Goal: Task Accomplishment & Management: Manage account settings

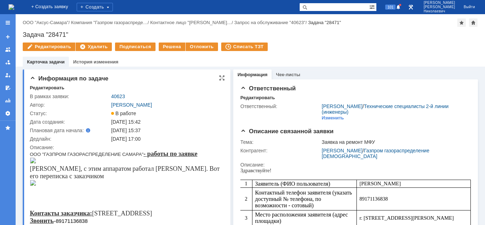
click at [204, 86] on div "Редактировать" at bounding box center [127, 88] width 195 height 6
drag, startPoint x: 334, startPoint y: 7, endPoint x: 327, endPoint y: 10, distance: 7.4
click at [331, 8] on input "text" at bounding box center [334, 7] width 70 height 9
paste input "41034"
type input "41034"
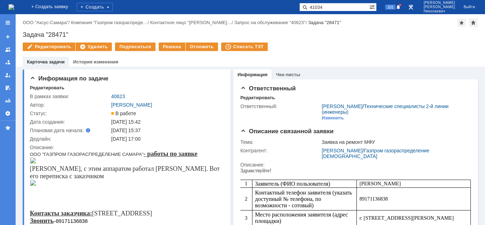
click at [308, 10] on span at bounding box center [303, 7] width 9 height 9
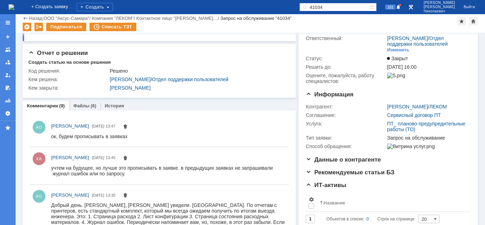
scroll to position [33, 0]
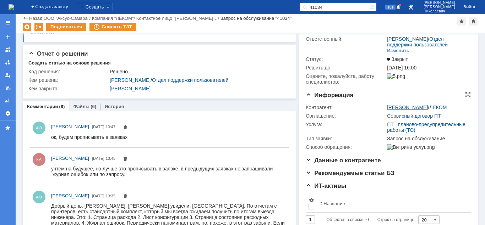
click at [394, 107] on link "Агапова Ольга" at bounding box center [407, 108] width 41 height 6
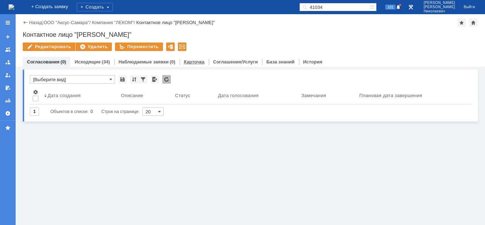
click at [187, 62] on link "Карточка" at bounding box center [194, 61] width 21 height 5
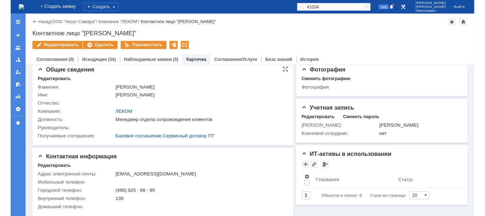
scroll to position [9, 0]
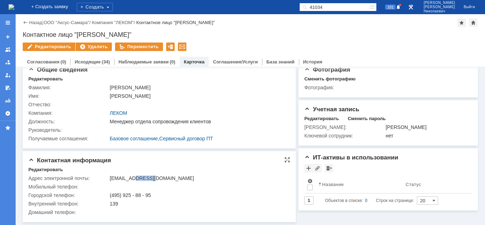
drag, startPoint x: 134, startPoint y: 178, endPoint x: 156, endPoint y: 179, distance: 22.4
click at [156, 179] on div "agapova@lekom.ru" at bounding box center [198, 179] width 176 height 6
copy div "ekom.ru"
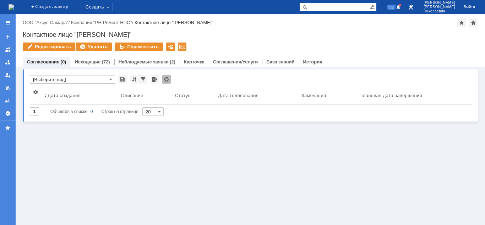
click at [96, 61] on link "Исходящие" at bounding box center [88, 61] width 26 height 5
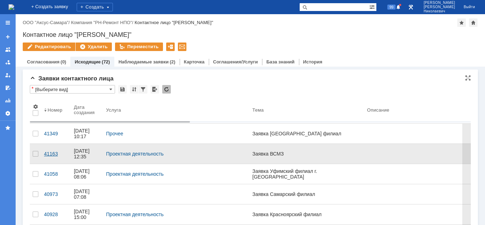
click at [53, 151] on div "41163" at bounding box center [56, 154] width 24 height 6
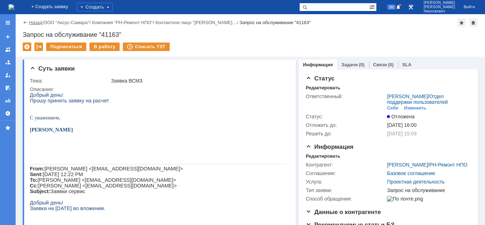
click at [29, 23] on link "Назад" at bounding box center [35, 22] width 13 height 5
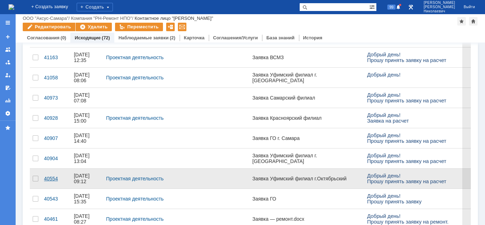
click at [51, 176] on div "40554" at bounding box center [56, 179] width 24 height 6
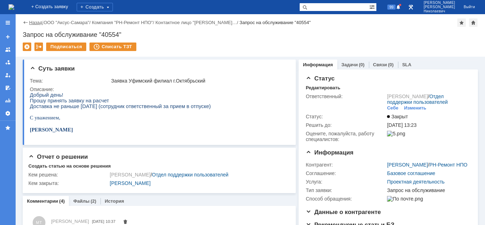
click at [37, 23] on link "Назад" at bounding box center [35, 22] width 13 height 5
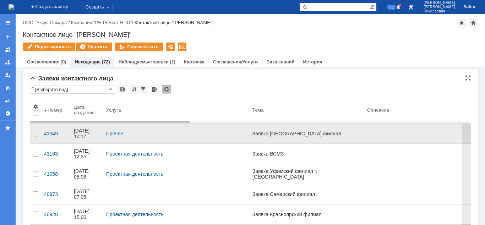
click at [50, 132] on div "41349" at bounding box center [56, 134] width 24 height 6
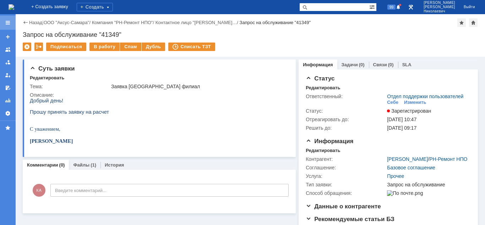
click at [5, 24] on div at bounding box center [8, 23] width 6 height 6
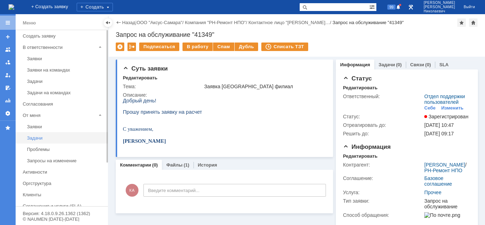
click at [41, 138] on div "Задачи" at bounding box center [65, 138] width 77 height 5
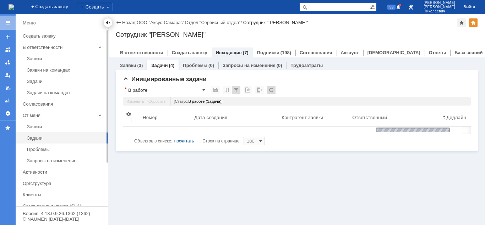
click at [108, 24] on div at bounding box center [108, 23] width 6 height 6
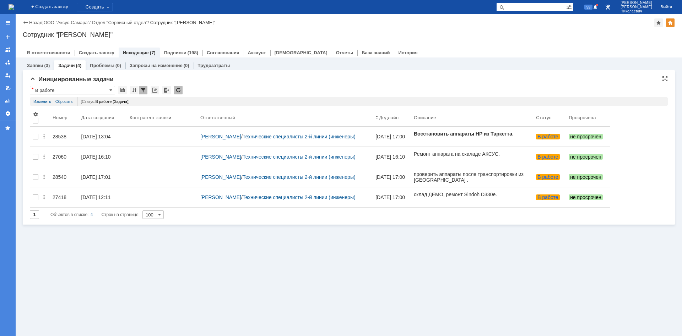
click at [73, 90] on input "В работе" at bounding box center [72, 90] width 85 height 9
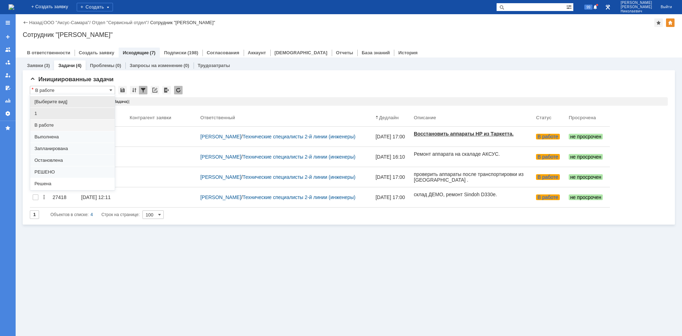
click at [54, 114] on span "1" at bounding box center [72, 114] width 76 height 6
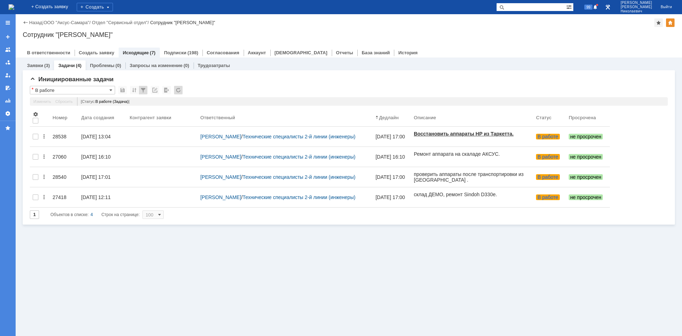
type input "1"
type input "20"
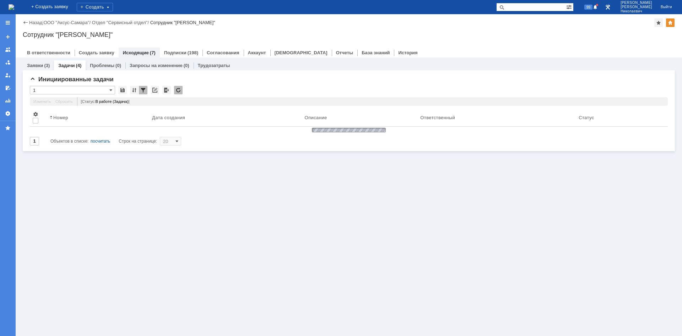
type input "1"
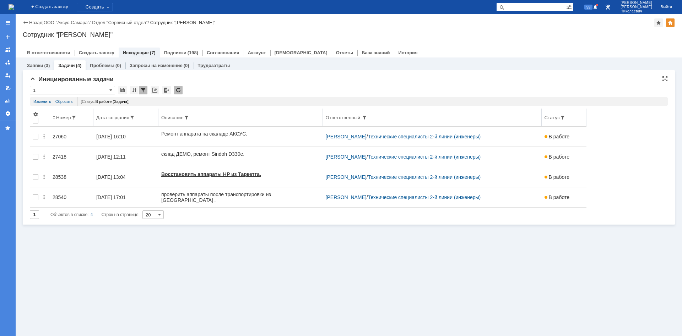
drag, startPoint x: 624, startPoint y: 115, endPoint x: 542, endPoint y: 118, distance: 82.4
click at [485, 118] on tr "Номер Дата создания Описание Ответственный Статус" at bounding box center [308, 118] width 556 height 18
click at [44, 100] on link "Изменить" at bounding box center [42, 101] width 18 height 9
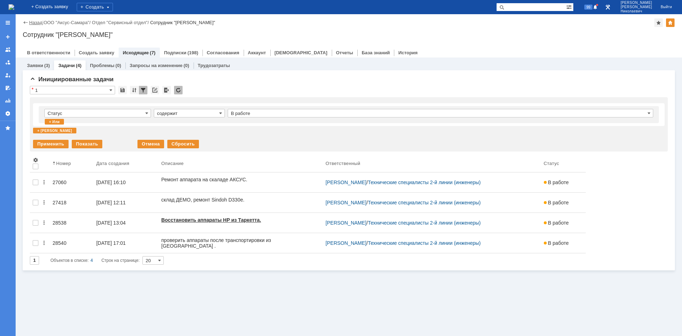
click at [32, 22] on link "Назад" at bounding box center [35, 22] width 13 height 5
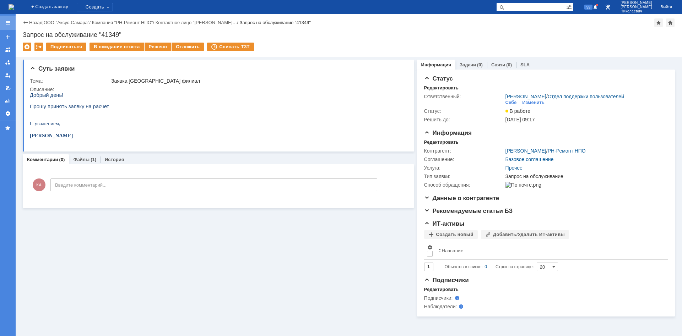
click at [5, 25] on div at bounding box center [8, 23] width 6 height 6
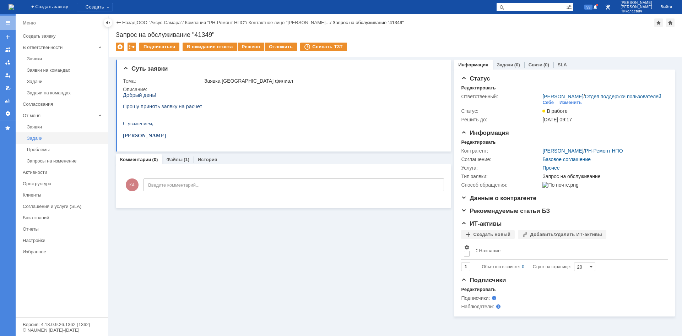
click at [44, 139] on div "Задачи" at bounding box center [65, 138] width 77 height 5
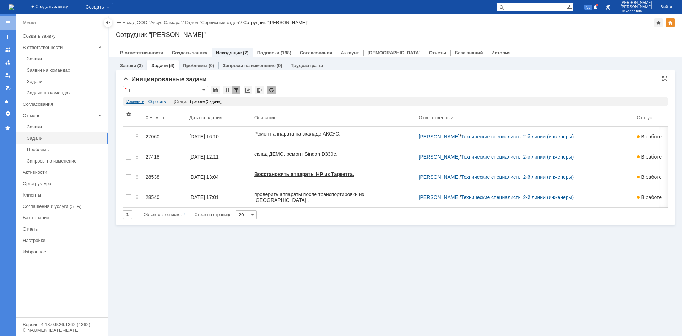
click at [129, 102] on link "Изменить" at bounding box center [135, 101] width 18 height 9
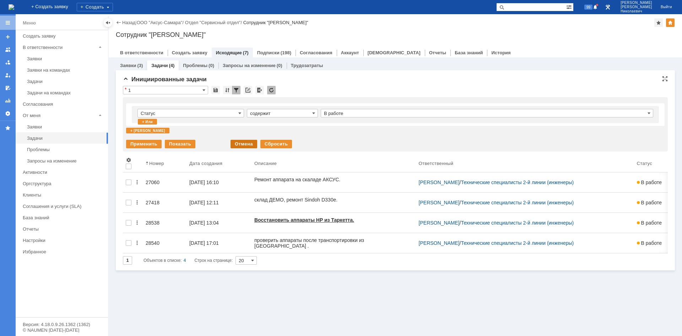
click at [246, 142] on div "Отмена" at bounding box center [243, 144] width 27 height 9
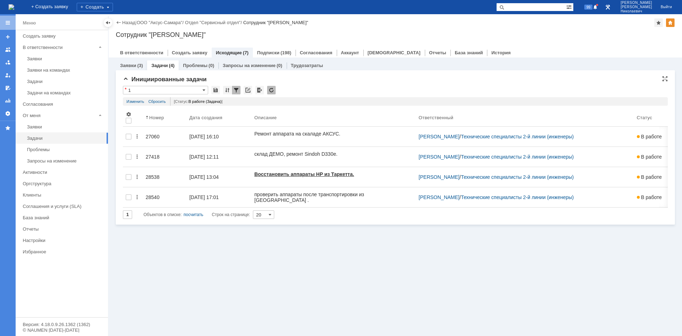
click at [146, 91] on input "1" at bounding box center [165, 90] width 85 height 9
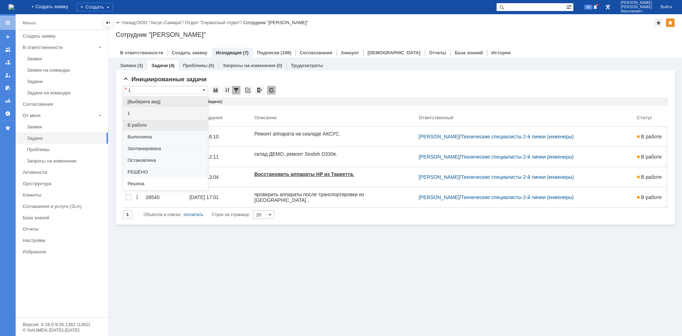
click at [136, 126] on span "В работе" at bounding box center [165, 126] width 76 height 6
type input "В работе"
type input "100"
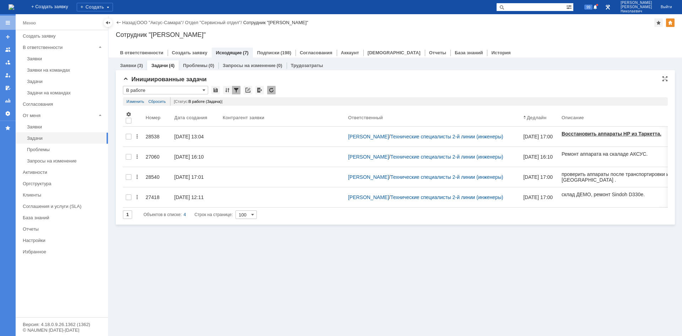
click at [145, 87] on input "В работе" at bounding box center [165, 90] width 85 height 9
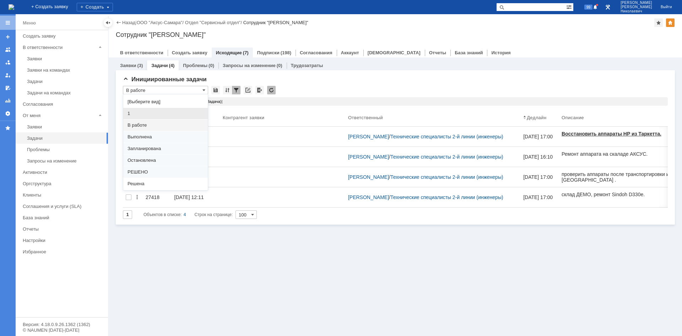
click at [138, 111] on span "1" at bounding box center [165, 114] width 76 height 6
type input "1"
type input "20"
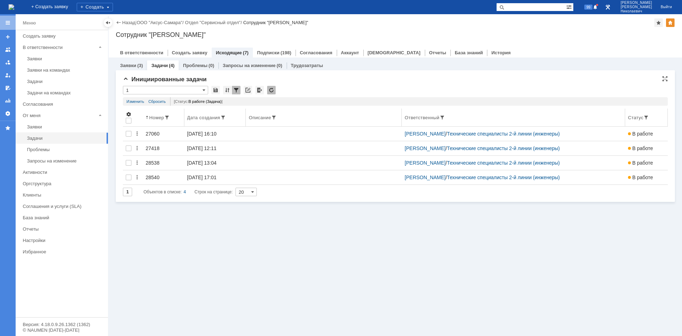
type input "1"
click at [127, 114] on span at bounding box center [129, 114] width 6 height 6
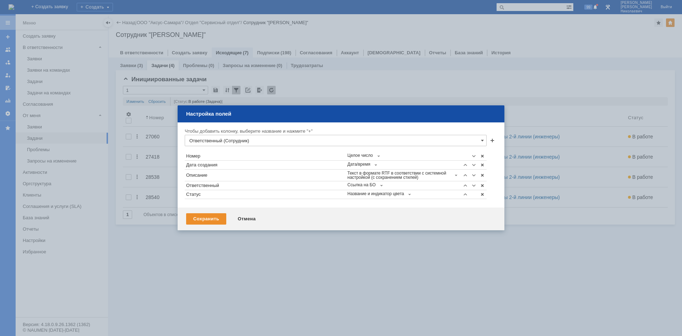
click at [479, 140] on input "Ответственный (Сотрудник)" at bounding box center [336, 140] width 302 height 11
click at [205, 176] on span "Дедлайн" at bounding box center [335, 177] width 293 height 6
click at [485, 139] on span at bounding box center [492, 141] width 6 height 6
type input "Ответственный (Сотрудник)"
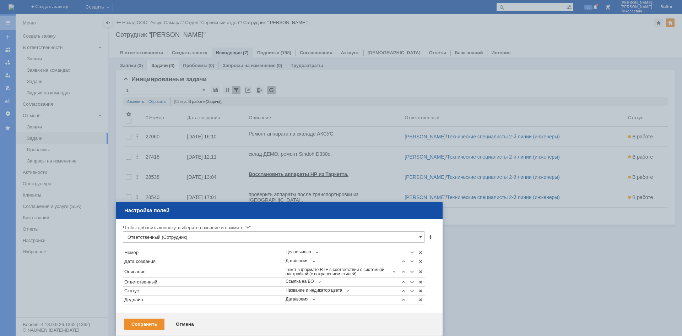
drag, startPoint x: 325, startPoint y: 115, endPoint x: 265, endPoint y: 210, distance: 112.4
click at [265, 210] on div "Настройка полей" at bounding box center [279, 211] width 311 height 8
click at [145, 225] on div "Сохранить" at bounding box center [144, 324] width 40 height 11
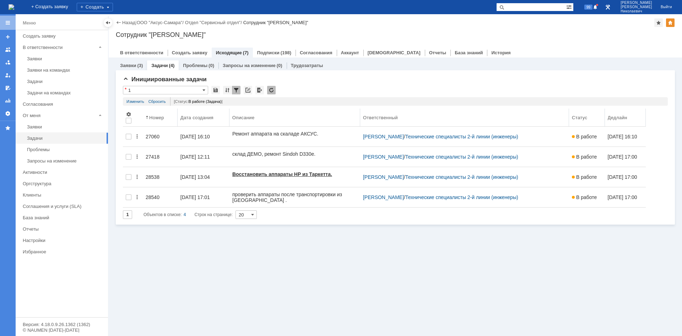
drag, startPoint x: 584, startPoint y: 112, endPoint x: 562, endPoint y: 115, distance: 21.8
click at [485, 115] on body "Идет загрузка, пожалуйста, подождите. На домашнюю + Создать заявку Создать 99 К…" at bounding box center [341, 168] width 682 height 336
click at [360, 116] on th "Ответственный" at bounding box center [464, 118] width 209 height 18
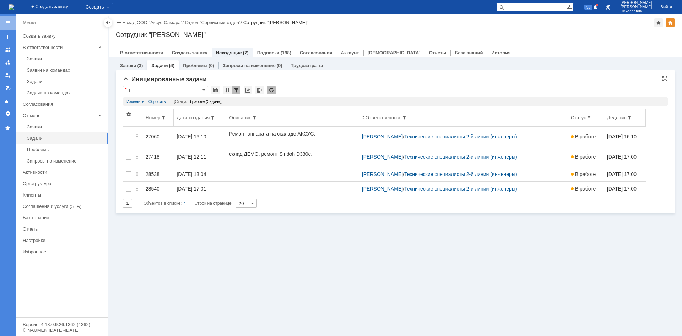
click at [150, 118] on div "Номер" at bounding box center [153, 117] width 15 height 5
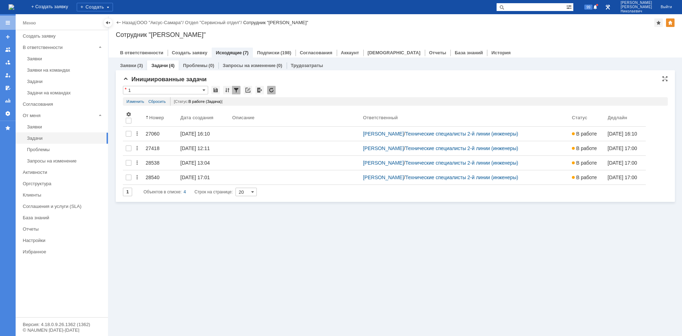
click at [150, 118] on div "Номер" at bounding box center [156, 117] width 15 height 5
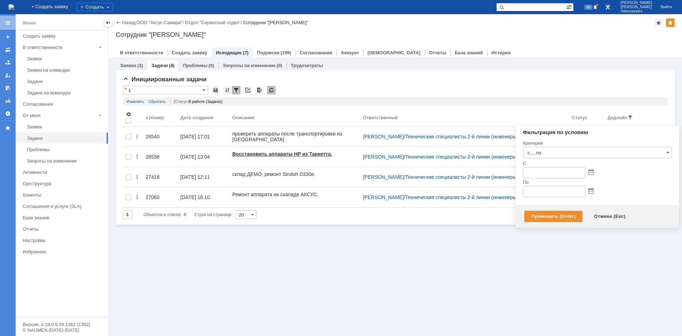
drag, startPoint x: 621, startPoint y: 116, endPoint x: 606, endPoint y: 141, distance: 29.1
click at [485, 116] on span at bounding box center [630, 118] width 6 height 6
click at [485, 176] on span at bounding box center [590, 173] width 5 height 6
click at [485, 225] on div "18" at bounding box center [537, 241] width 7 height 6
type input "18.08.2025 23:59"
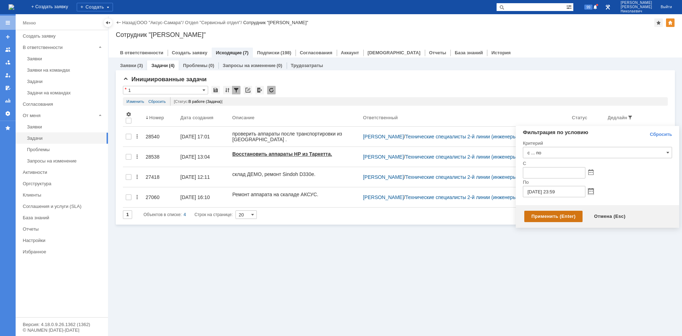
click at [485, 217] on div "Применить (Enter)" at bounding box center [553, 216] width 58 height 11
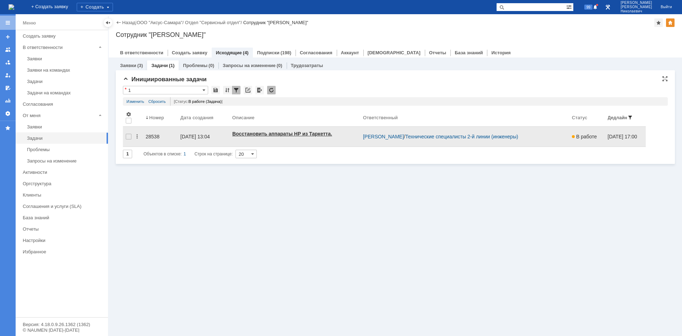
click at [151, 134] on div "28538" at bounding box center [160, 137] width 29 height 6
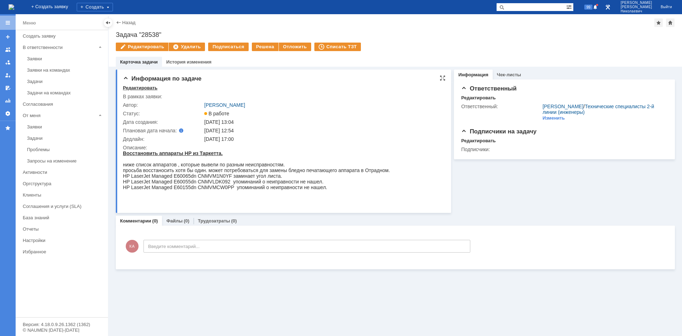
click at [130, 88] on div "Редактировать" at bounding box center [140, 88] width 34 height 6
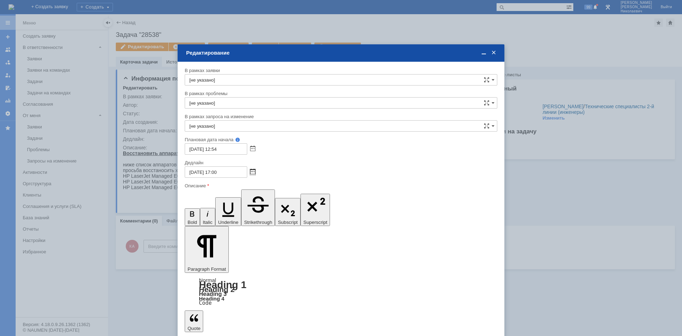
click at [251, 171] on span at bounding box center [252, 172] width 5 height 6
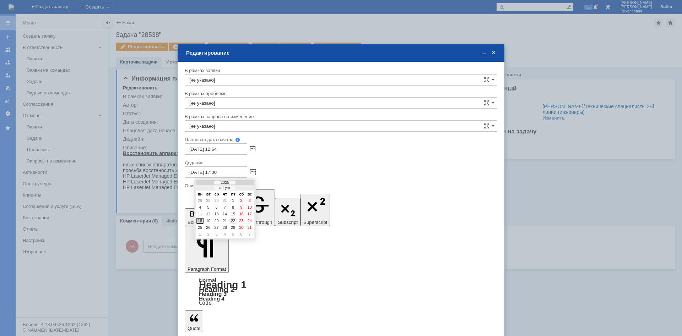
drag, startPoint x: 234, startPoint y: 219, endPoint x: 39, endPoint y: 24, distance: 275.4
click at [234, 219] on div "22" at bounding box center [232, 221] width 7 height 6
type input "[DATE] 17:00"
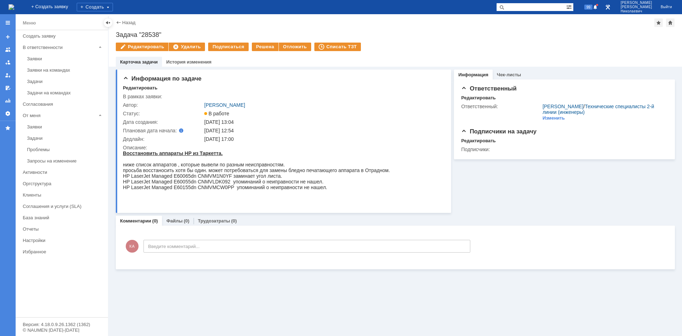
click at [121, 26] on div "Назад | Задача "28538"" at bounding box center [395, 22] width 559 height 9
click at [122, 26] on div "Назад | Задача "28538"" at bounding box center [395, 22] width 559 height 9
click at [125, 22] on link "Назад" at bounding box center [128, 22] width 13 height 5
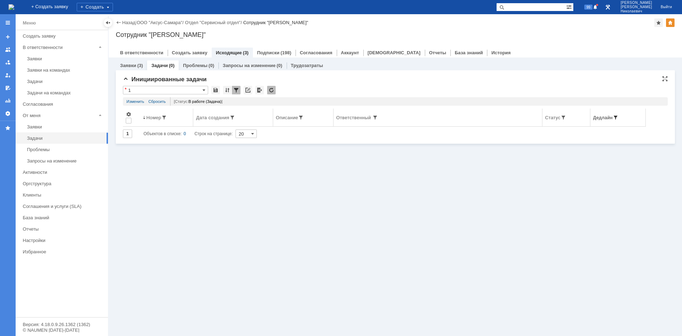
click at [485, 115] on span at bounding box center [616, 118] width 6 height 6
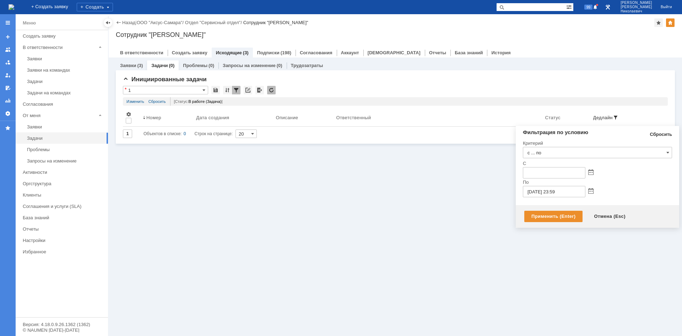
click at [485, 135] on link "Сбросить" at bounding box center [660, 135] width 22 height 6
type input "с ... по"
click at [485, 215] on div "Применить (Enter)" at bounding box center [553, 216] width 58 height 11
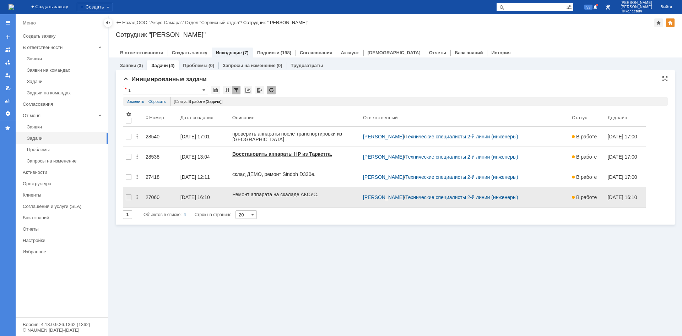
click at [142, 194] on div at bounding box center [138, 197] width 9 height 14
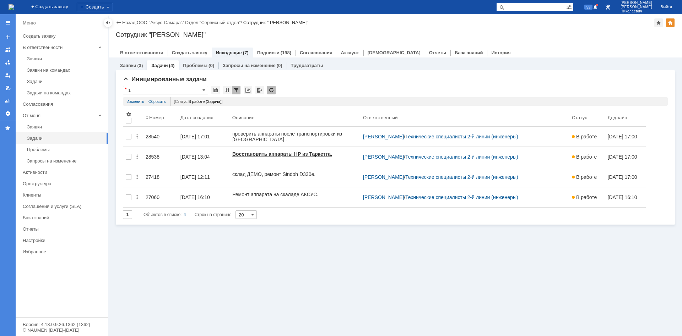
drag, startPoint x: 156, startPoint y: 260, endPoint x: 156, endPoint y: 235, distance: 24.9
click at [155, 225] on div "Заявки (3) Задачи (4) Проблемы (0) Запросы на изменение (0) Трудозатраты Иниции…" at bounding box center [395, 197] width 573 height 279
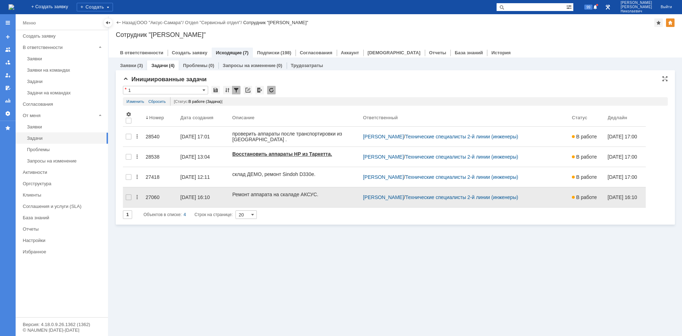
click at [160, 198] on link "27060" at bounding box center [160, 197] width 35 height 14
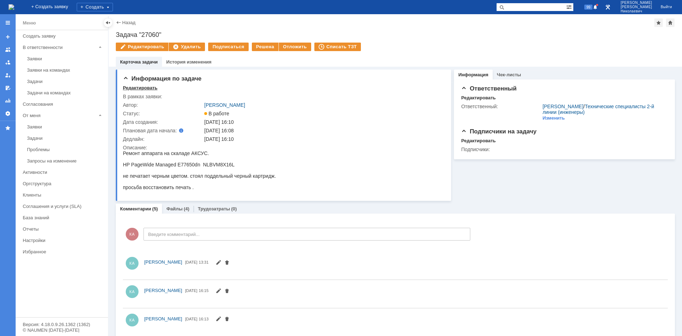
click at [136, 90] on div "Редактировать" at bounding box center [140, 88] width 34 height 6
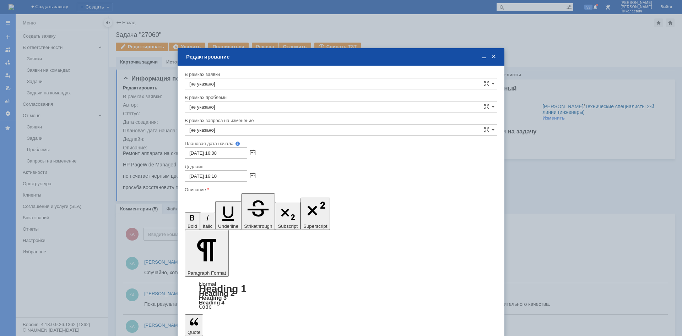
drag, startPoint x: 249, startPoint y: 1977, endPoint x: 248, endPoint y: 1981, distance: 4.3
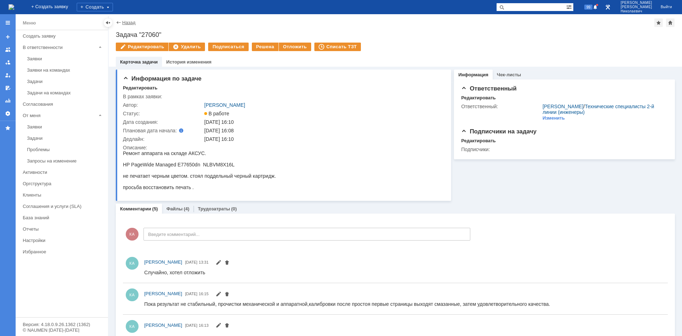
click at [129, 25] on link "Назад" at bounding box center [128, 22] width 13 height 5
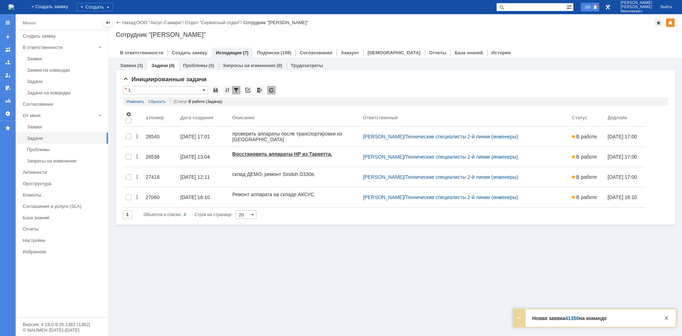
click at [485, 5] on div "100" at bounding box center [590, 7] width 18 height 9
click at [300, 225] on div "Заявки (3) Задачи (4) Проблемы (0) Запросы на изменение (0) Трудозатраты Иниции…" at bounding box center [395, 197] width 573 height 279
click at [146, 89] on input "1" at bounding box center [165, 90] width 85 height 9
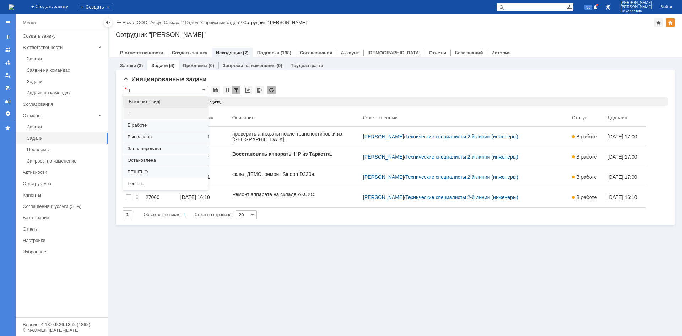
click at [149, 99] on span "[Выберите вид]" at bounding box center [165, 102] width 76 height 6
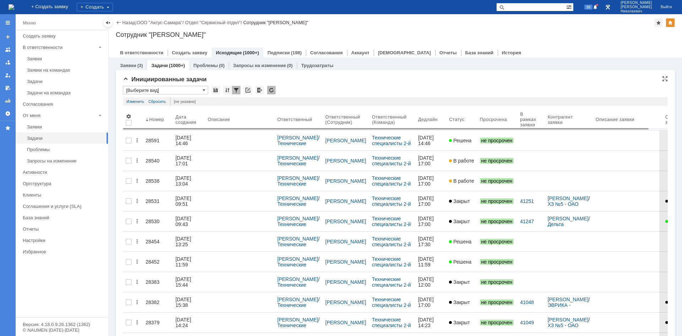
type input "[Выберите вид]"
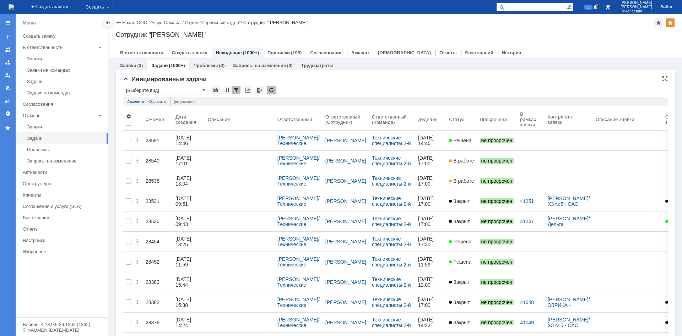
click at [154, 89] on input "[Выберите вид]" at bounding box center [165, 90] width 85 height 9
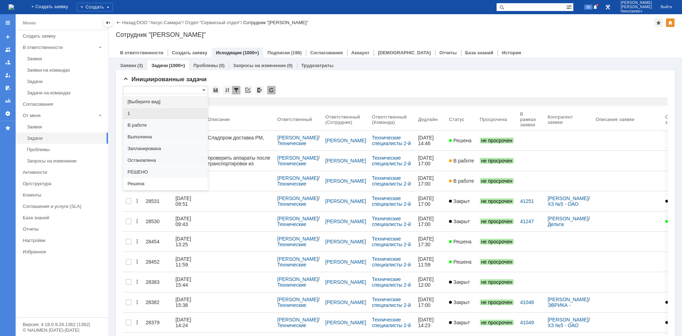
click at [133, 114] on span "1" at bounding box center [165, 114] width 76 height 6
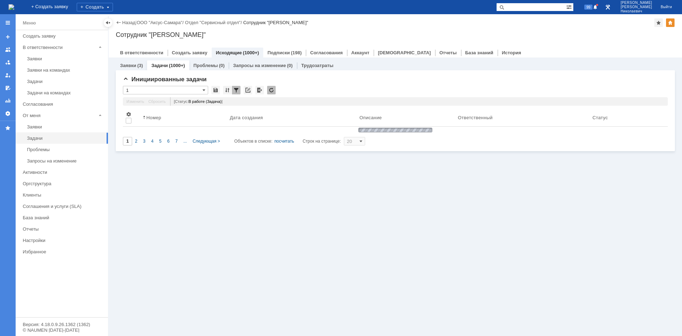
type input "1"
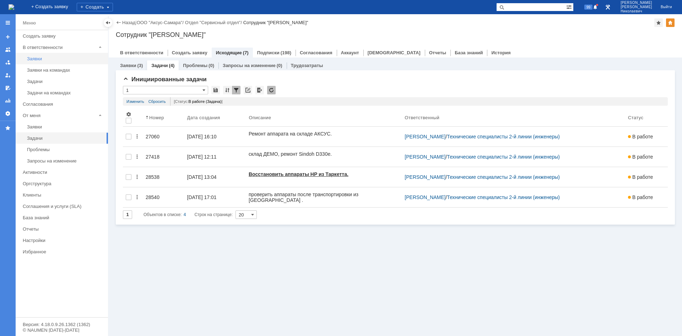
click at [37, 58] on div "Заявки" at bounding box center [65, 58] width 77 height 5
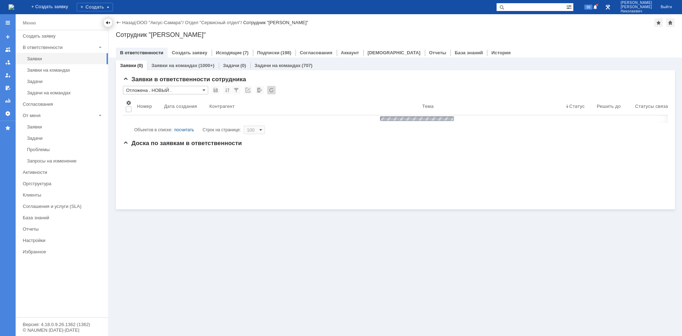
click at [108, 23] on div at bounding box center [108, 23] width 6 height 6
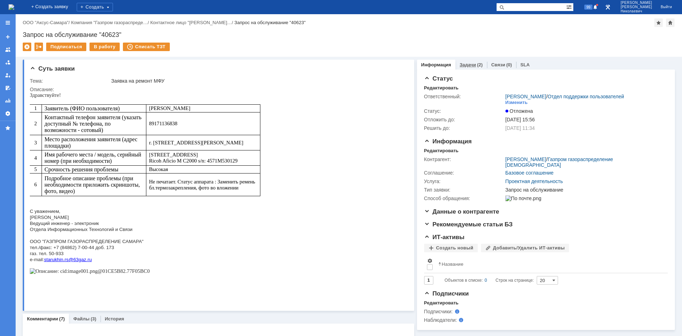
click at [470, 67] on link "Задачи" at bounding box center [467, 64] width 16 height 5
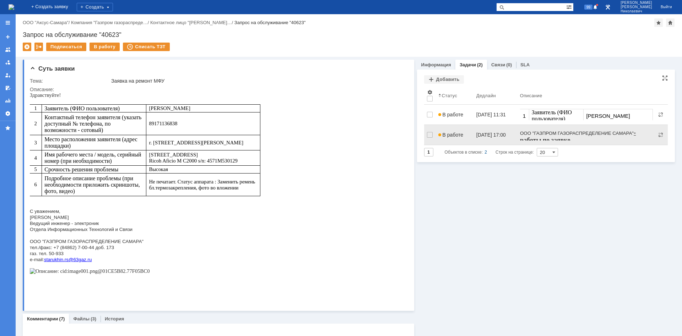
click at [452, 132] on span "В работе" at bounding box center [450, 135] width 25 height 6
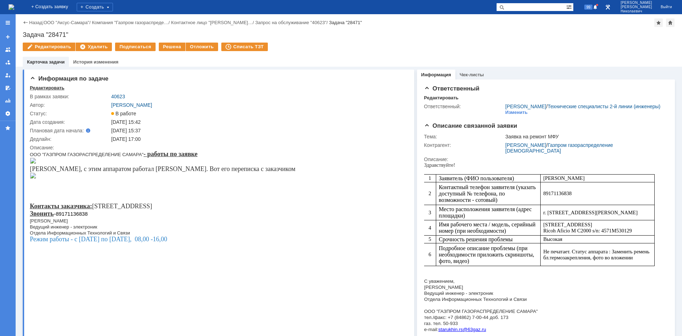
click at [47, 87] on div "Редактировать" at bounding box center [47, 88] width 34 height 6
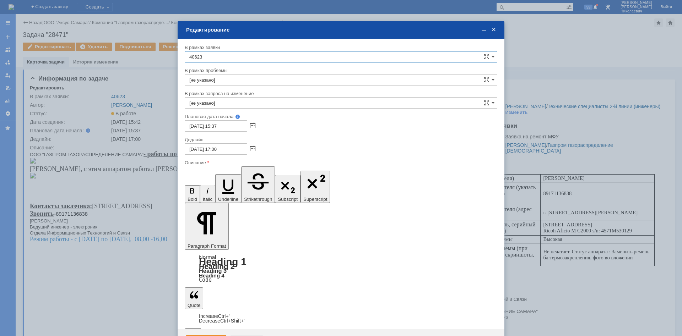
click at [243, 335] on div "Отмена" at bounding box center [246, 340] width 32 height 11
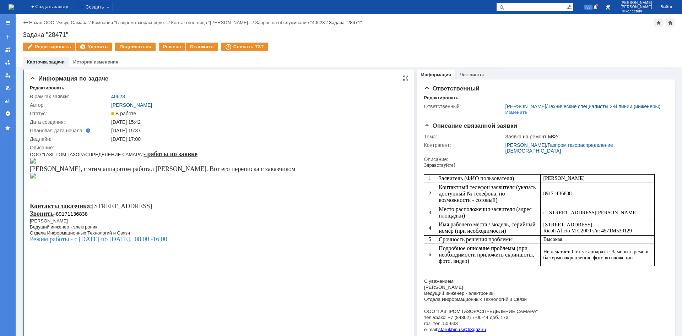
click at [49, 86] on div "Редактировать" at bounding box center [47, 88] width 34 height 6
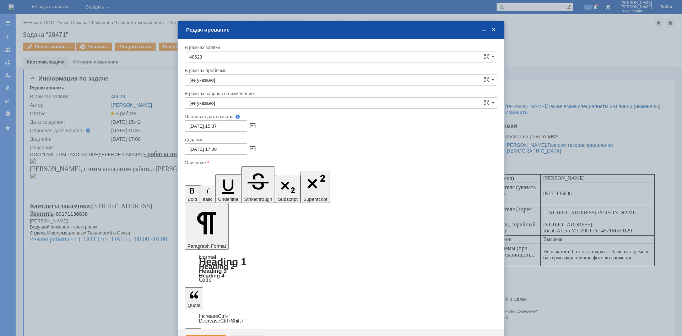
click at [249, 335] on div "Отмена" at bounding box center [246, 340] width 32 height 11
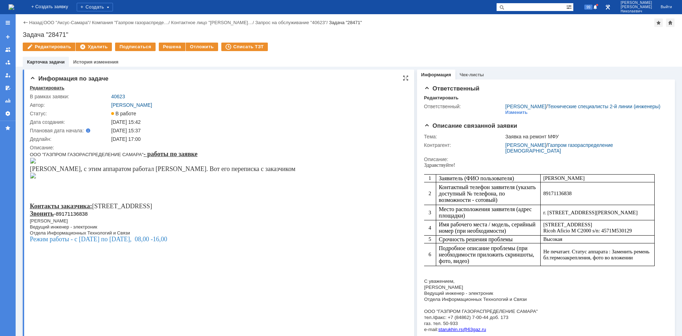
click at [53, 88] on div "Редактировать" at bounding box center [47, 88] width 34 height 6
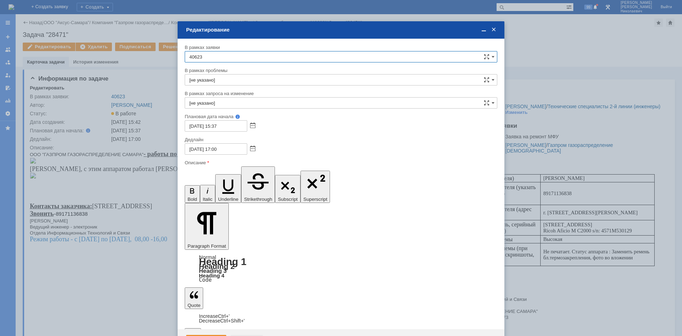
click at [246, 335] on div "Отмена" at bounding box center [246, 340] width 32 height 11
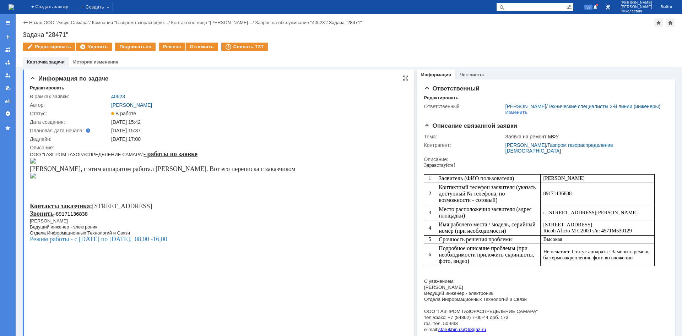
click at [51, 87] on div "Редактировать" at bounding box center [47, 88] width 34 height 6
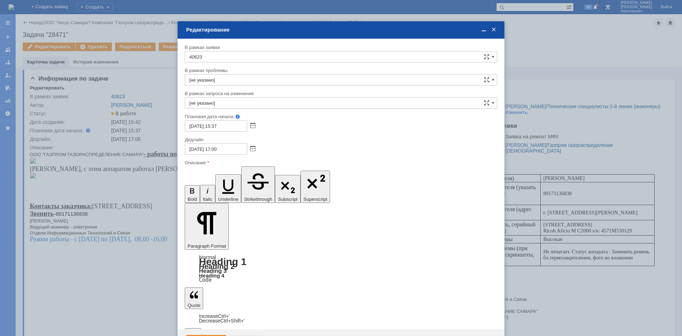
click at [241, 335] on div "Отмена" at bounding box center [246, 340] width 32 height 11
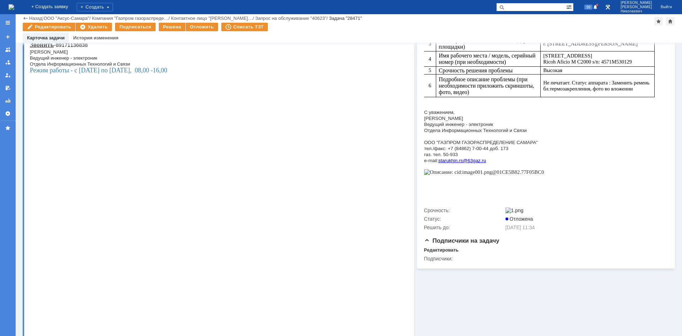
scroll to position [254, 0]
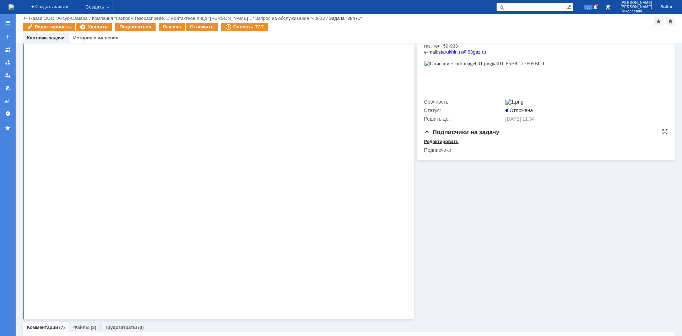
click at [430, 144] on div "Редактировать" at bounding box center [441, 142] width 34 height 6
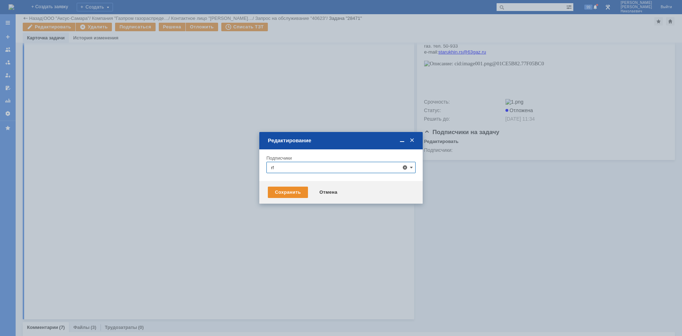
type input "r"
type input "[PERSON_NAME]"
drag, startPoint x: 378, startPoint y: 212, endPoint x: 350, endPoint y: 210, distance: 28.1
click at [377, 212] on div "[PERSON_NAME]" at bounding box center [341, 209] width 148 height 12
click at [239, 227] on div at bounding box center [341, 168] width 682 height 336
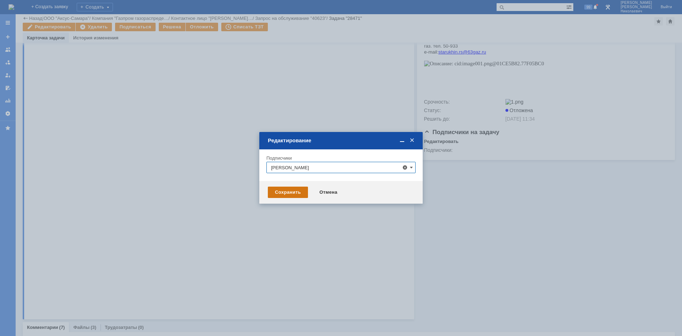
click at [278, 196] on div "Сохранить" at bounding box center [288, 192] width 40 height 11
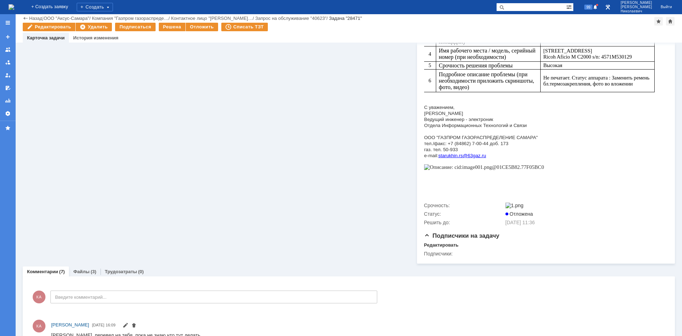
scroll to position [0, 0]
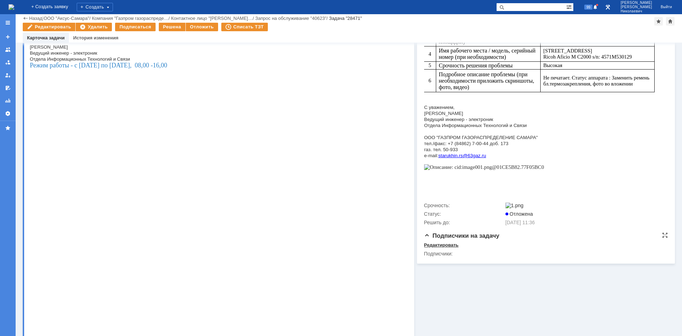
click at [432, 248] on div "Редактировать" at bounding box center [441, 246] width 34 height 6
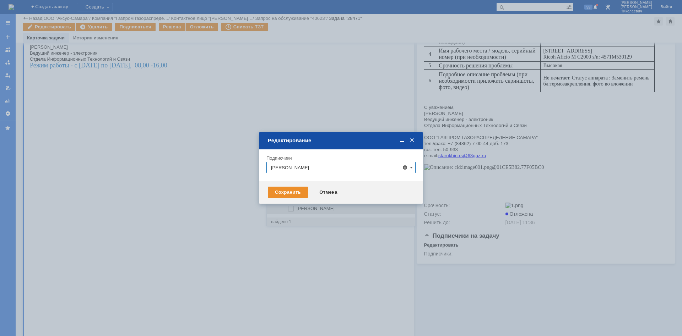
click at [318, 209] on span "[PERSON_NAME]" at bounding box center [316, 208] width 38 height 5
click at [294, 209] on input "[PERSON_NAME]" at bounding box center [291, 209] width 5 height 5
type input "[PERSON_NAME]"
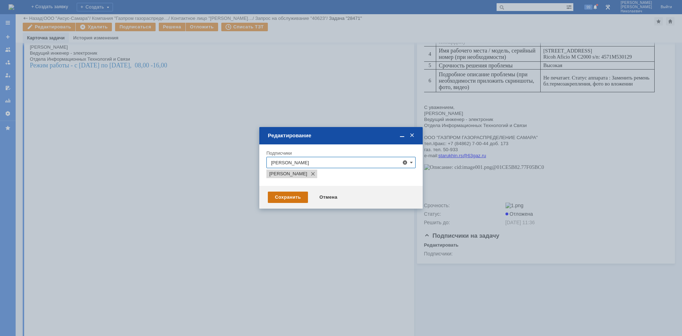
click at [294, 201] on div "Сохранить" at bounding box center [288, 197] width 40 height 11
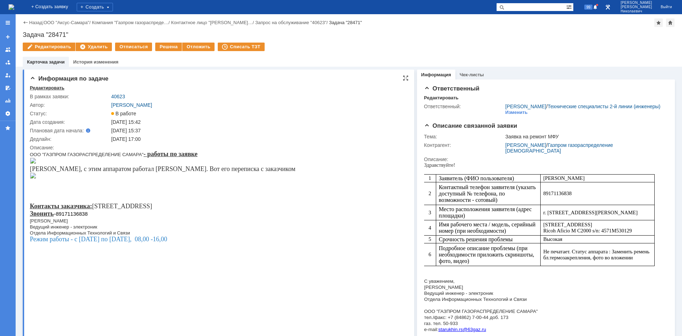
click at [49, 88] on div "Редактировать" at bounding box center [47, 88] width 34 height 6
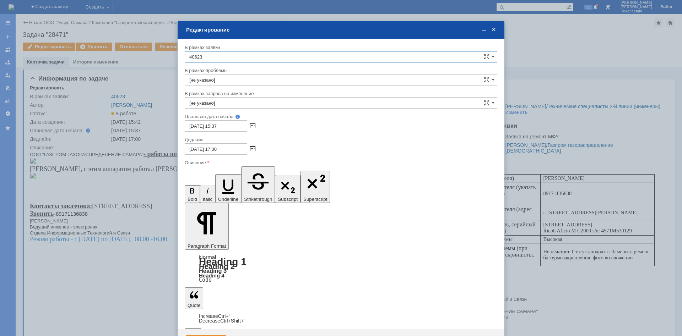
click at [254, 148] on span at bounding box center [252, 149] width 5 height 6
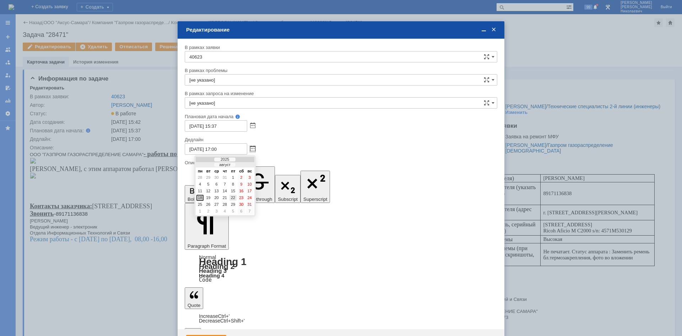
click at [234, 195] on div "22" at bounding box center [232, 198] width 7 height 6
type input "[DATE] 17:00"
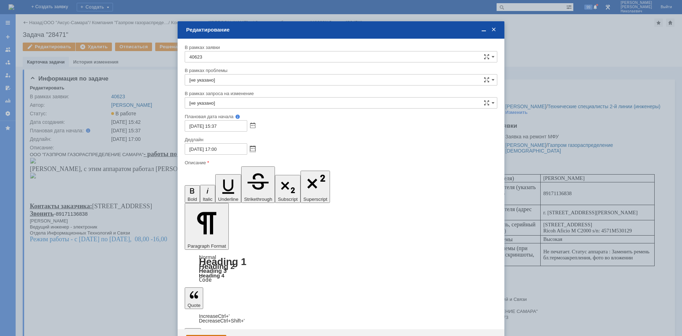
click at [199, 335] on div "Сохранить" at bounding box center [206, 340] width 40 height 11
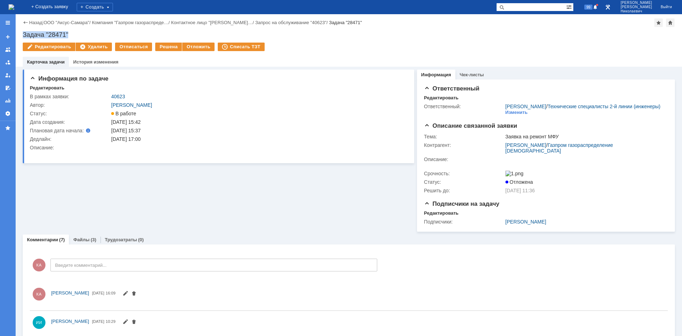
drag, startPoint x: 70, startPoint y: 33, endPoint x: 21, endPoint y: 34, distance: 49.0
click at [23, 34] on div "Задача "28471"" at bounding box center [349, 34] width 652 height 7
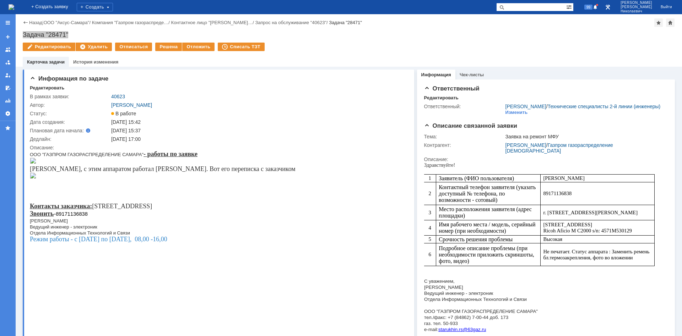
click at [36, 164] on img at bounding box center [33, 161] width 6 height 6
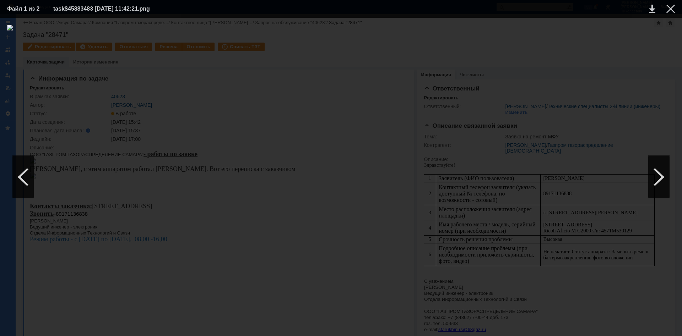
click at [387, 187] on img at bounding box center [341, 177] width 668 height 304
drag, startPoint x: 631, startPoint y: 81, endPoint x: 633, endPoint y: 77, distance: 4.8
drag, startPoint x: 657, startPoint y: 42, endPoint x: 667, endPoint y: 26, distance: 19.3
drag, startPoint x: 668, startPoint y: 9, endPoint x: 499, endPoint y: 118, distance: 200.4
click at [666, 13] on div at bounding box center [670, 9] width 9 height 9
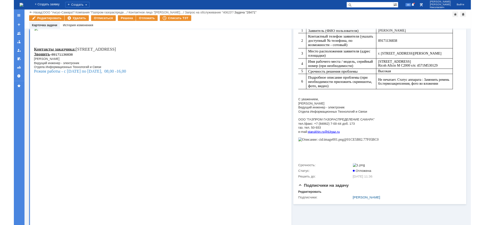
scroll to position [290, 0]
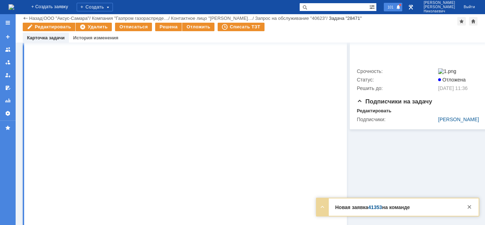
click at [401, 7] on span at bounding box center [398, 8] width 5 height 6
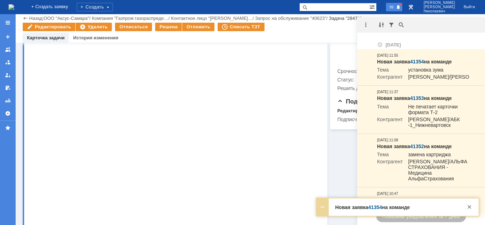
click at [401, 7] on span at bounding box center [398, 8] width 5 height 6
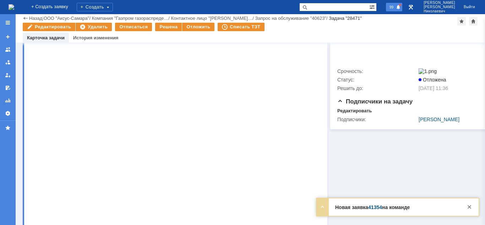
click at [401, 7] on span at bounding box center [398, 8] width 5 height 6
